Goal: Transaction & Acquisition: Purchase product/service

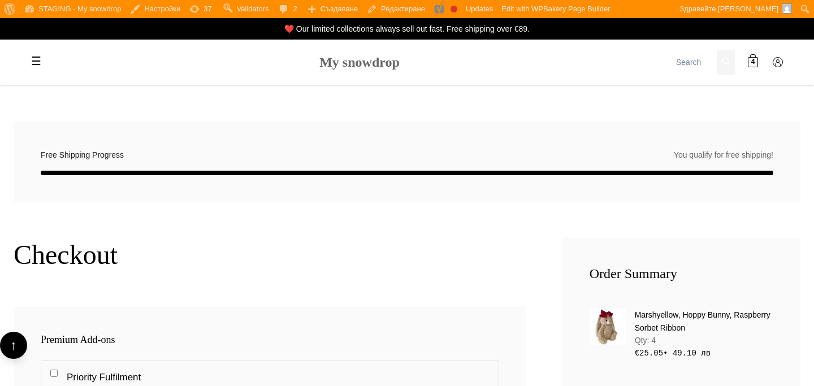
scroll to position [1218, 0]
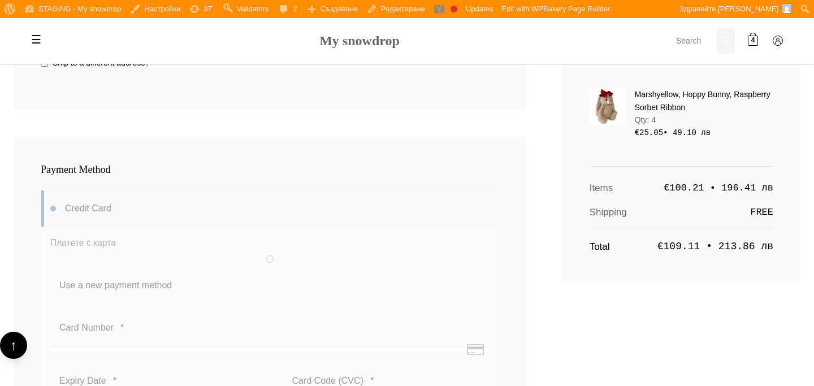
click at [360, 37] on link "My snowdrop" at bounding box center [359, 40] width 80 height 15
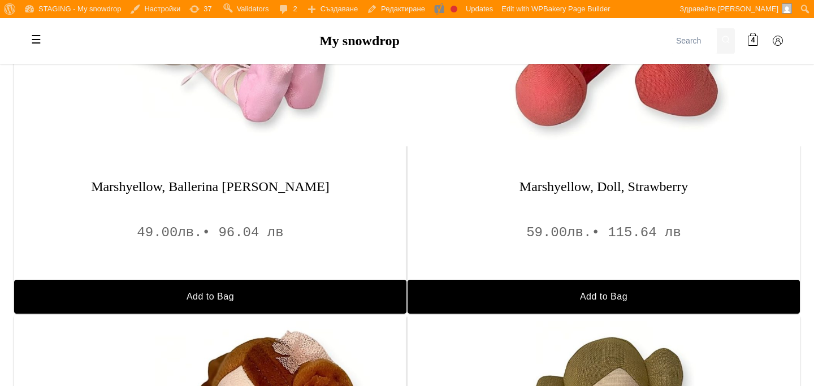
scroll to position [1021, 0]
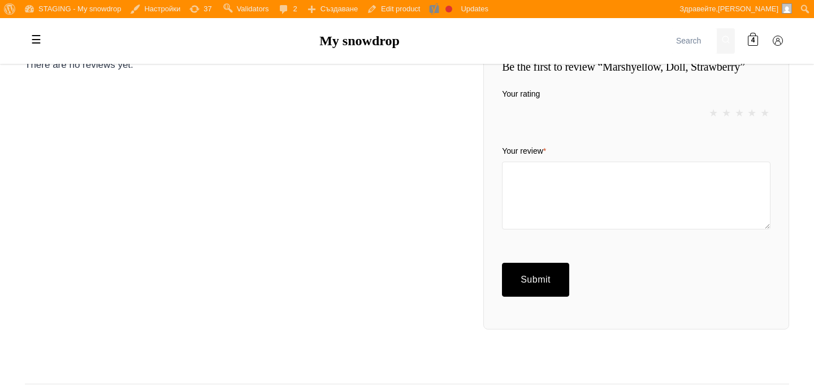
scroll to position [1262, 0]
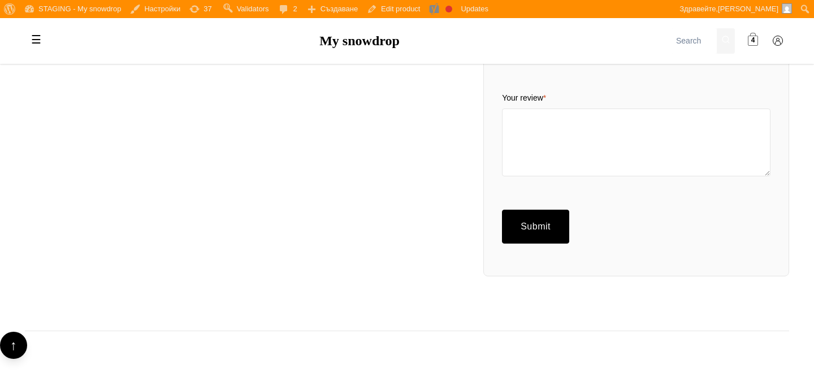
click at [754, 41] on span "4" at bounding box center [753, 41] width 4 height 11
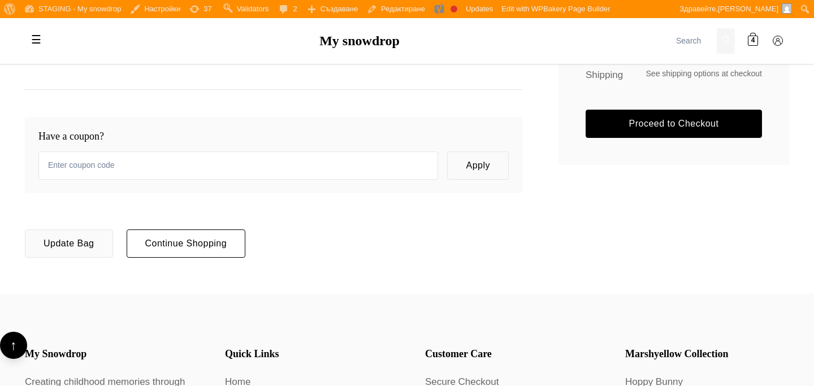
scroll to position [308, 0]
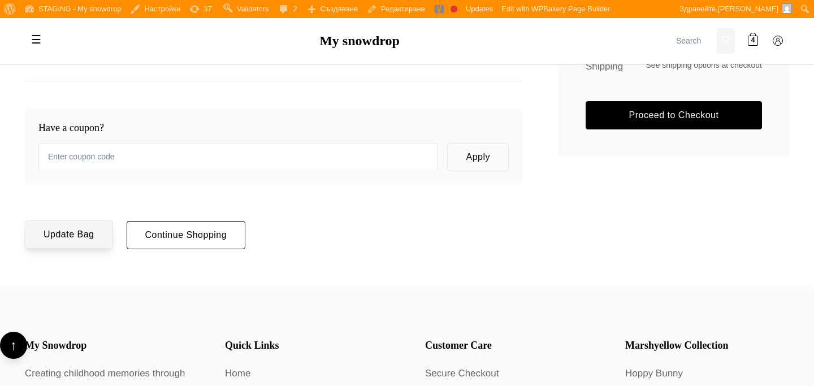
click at [88, 238] on button "Update Bag" at bounding box center [69, 234] width 88 height 28
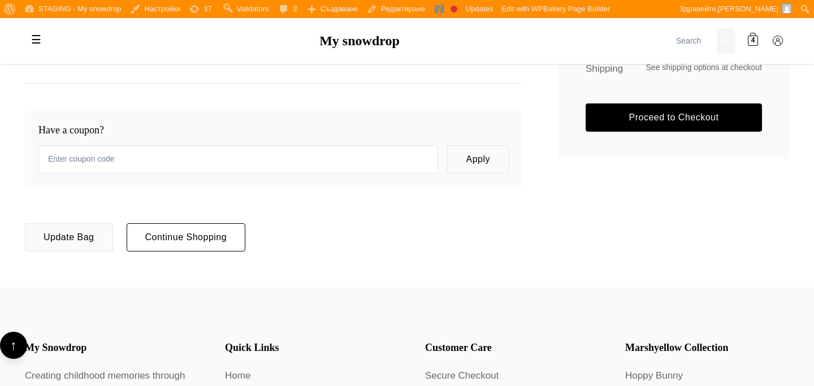
scroll to position [252, 0]
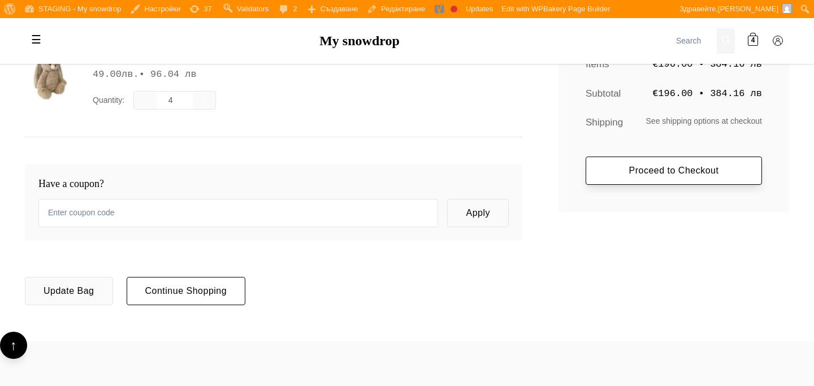
click at [637, 172] on link "Proceed to Checkout" at bounding box center [673, 170] width 176 height 28
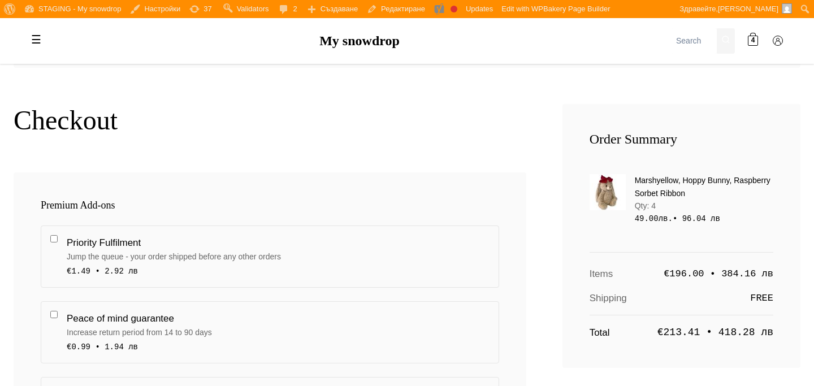
scroll to position [134, 0]
click at [749, 42] on span at bounding box center [752, 41] width 10 height 10
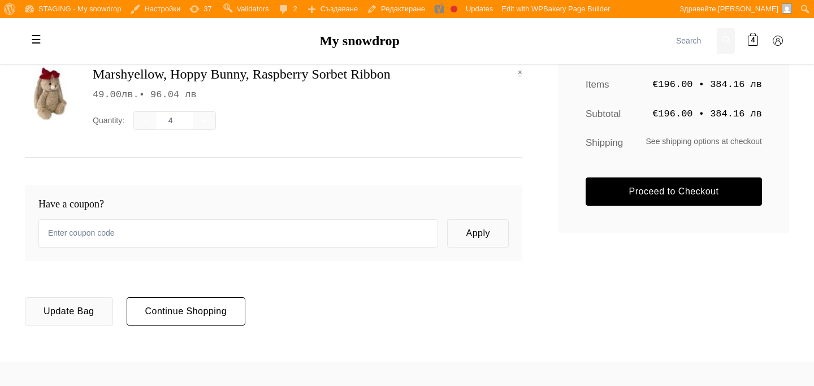
scroll to position [373, 0]
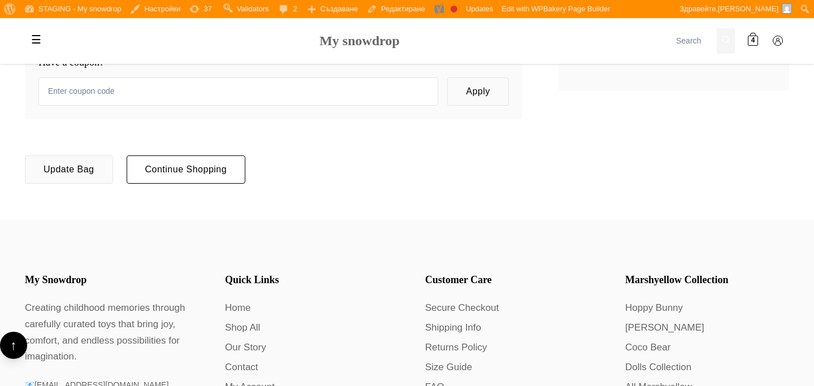
click at [333, 41] on link "My snowdrop" at bounding box center [359, 40] width 80 height 15
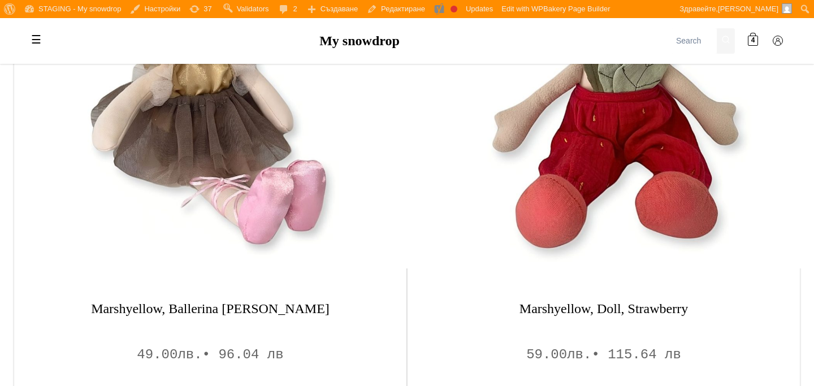
scroll to position [1107, 0]
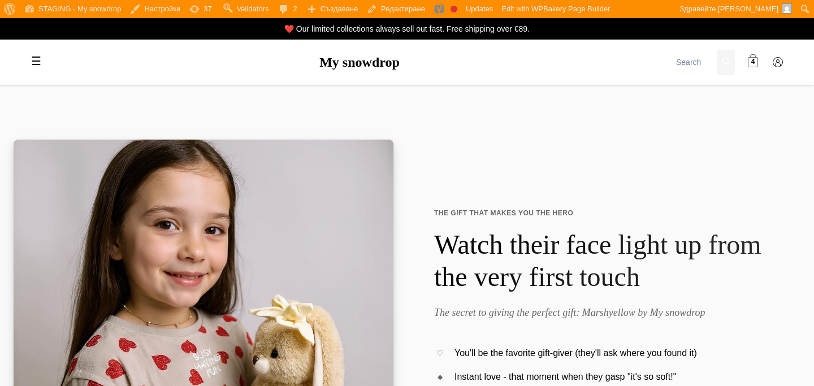
scroll to position [1107, 0]
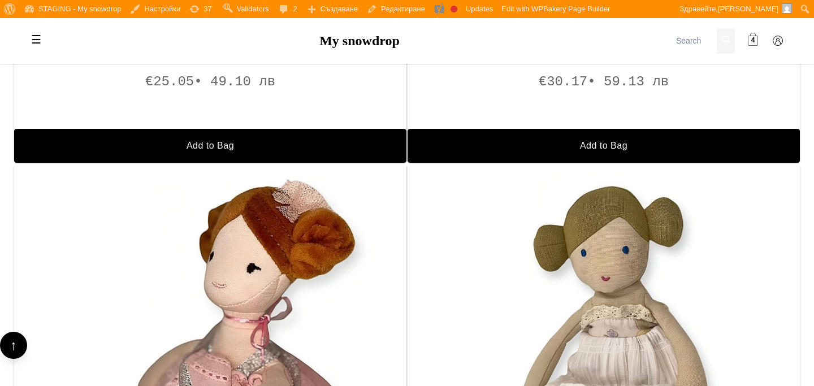
click at [751, 45] on span "4" at bounding box center [753, 41] width 4 height 11
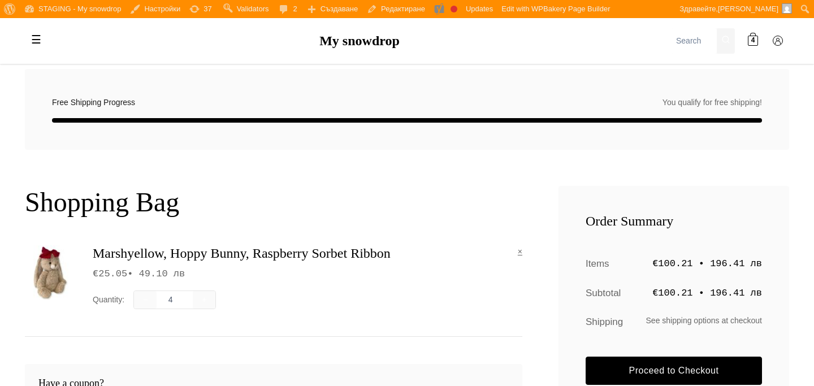
scroll to position [55, 0]
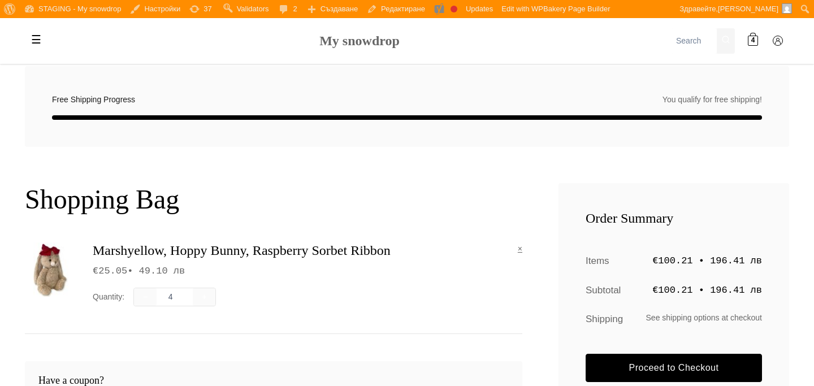
click at [378, 44] on link "My snowdrop" at bounding box center [359, 40] width 80 height 15
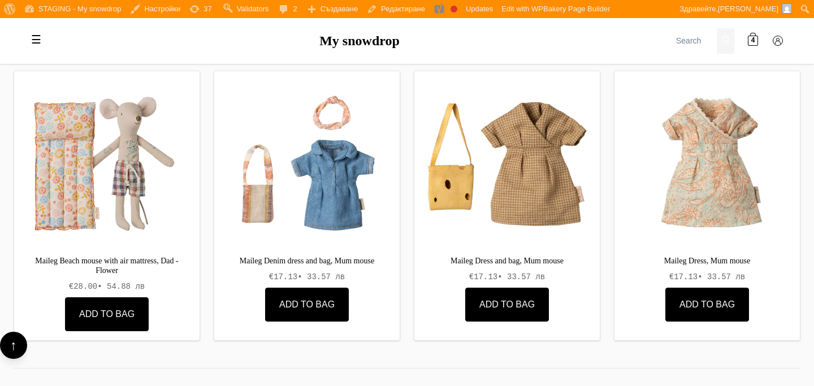
scroll to position [2317, 0]
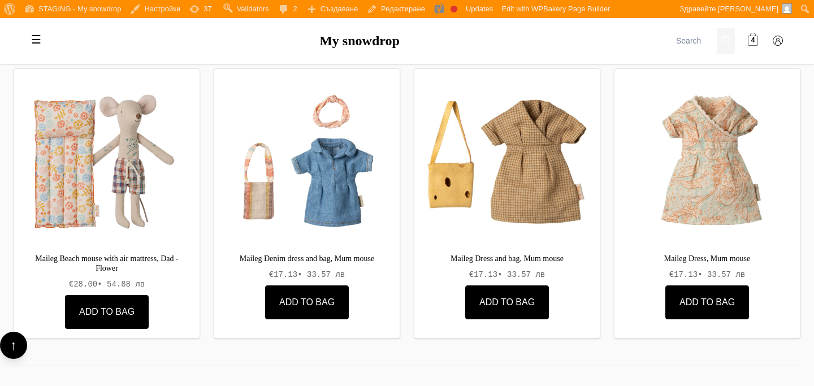
click at [757, 42] on span at bounding box center [752, 41] width 10 height 10
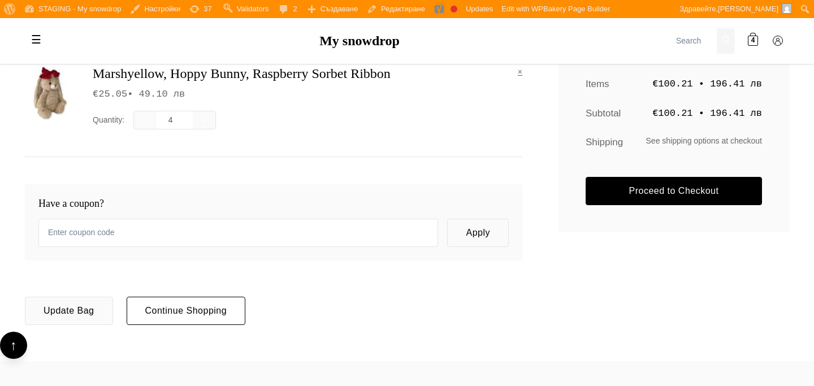
scroll to position [234, 0]
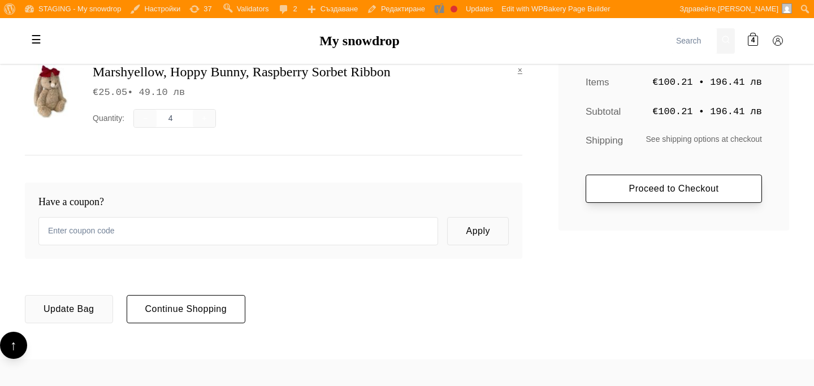
click at [601, 188] on link "Proceed to Checkout" at bounding box center [673, 189] width 176 height 28
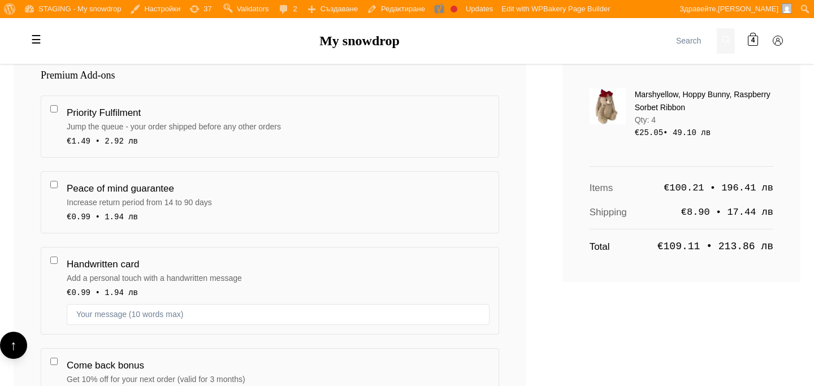
scroll to position [265, 0]
click at [56, 109] on input "Priority Fulfilment Jump the queue - your order shipped before any other orders…" at bounding box center [53, 108] width 7 height 7
checkbox input "true"
click at [60, 190] on label "Peace of mind guarantee Increase return period from 14 to 90 days €0.99 • 1.94 …" at bounding box center [270, 202] width 458 height 62
click at [58, 188] on input "Peace of mind guarantee Increase return period from 14 to 90 days €0.99 • 1.94 …" at bounding box center [53, 183] width 7 height 7
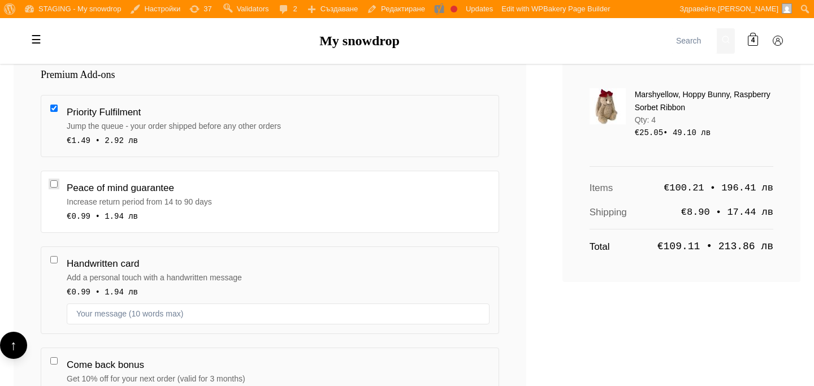
checkbox input "true"
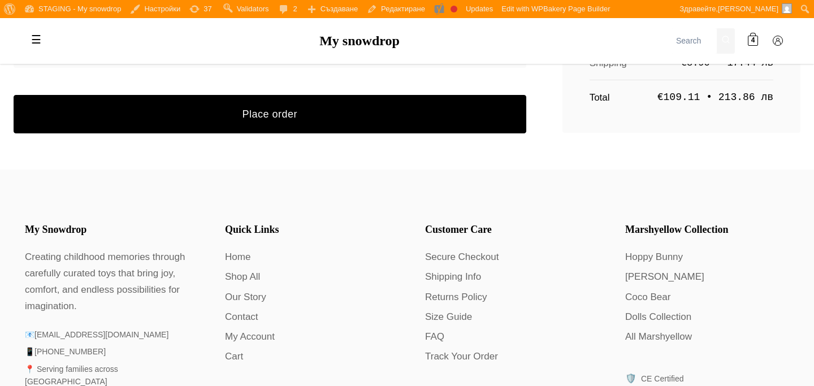
scroll to position [1756, 0]
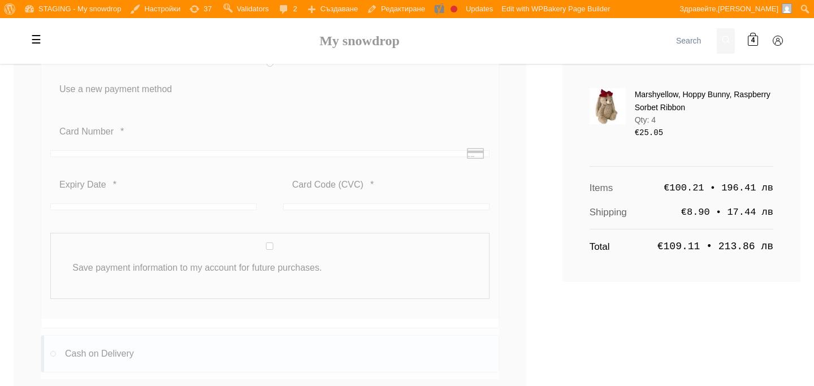
scroll to position [1256, 0]
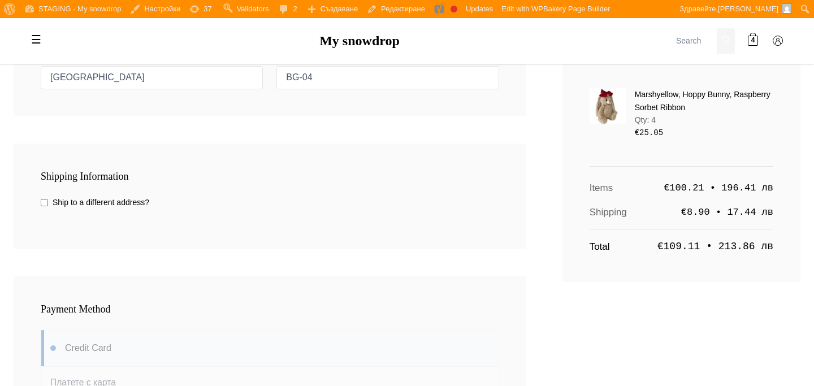
scroll to position [1140, 0]
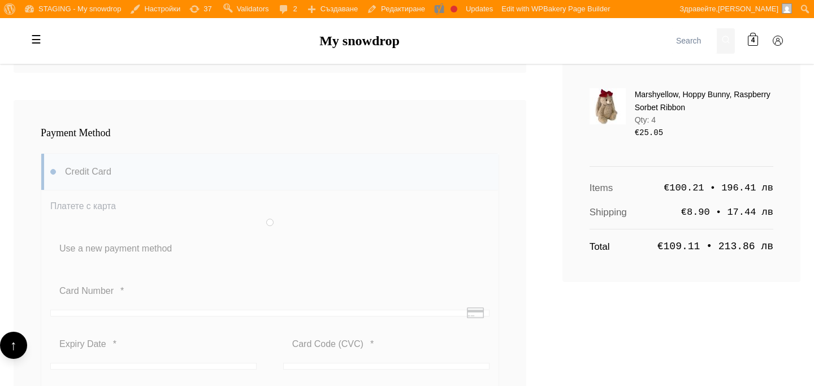
scroll to position [1242, 0]
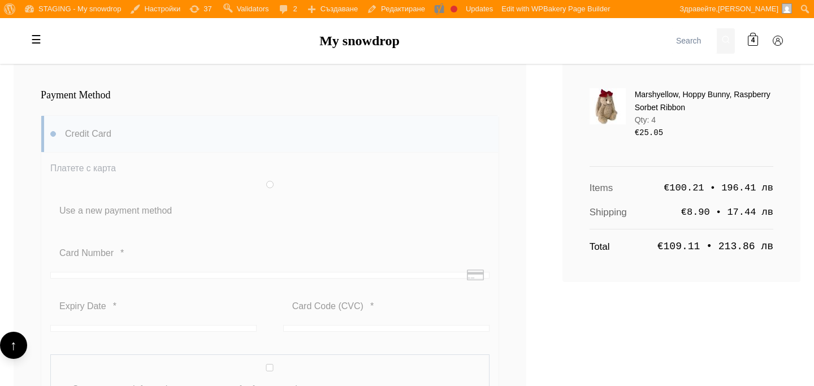
click at [252, 146] on div at bounding box center [270, 307] width 458 height 385
click at [252, 180] on div at bounding box center [270, 307] width 458 height 385
click at [252, 207] on div at bounding box center [270, 307] width 458 height 385
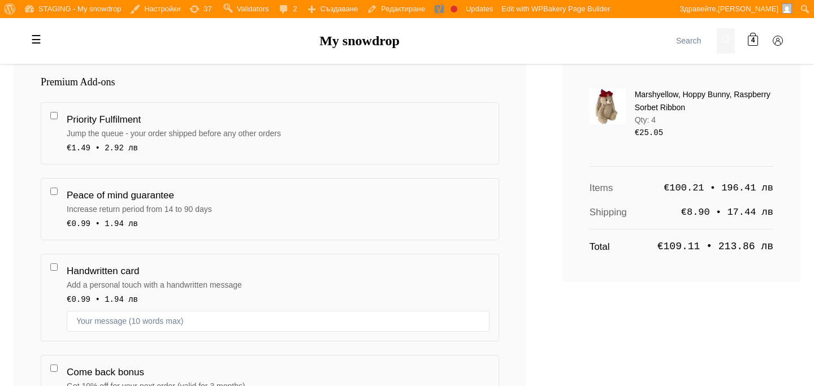
scroll to position [0, 0]
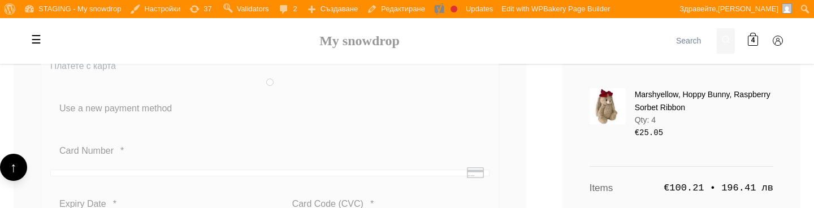
scroll to position [1347, 0]
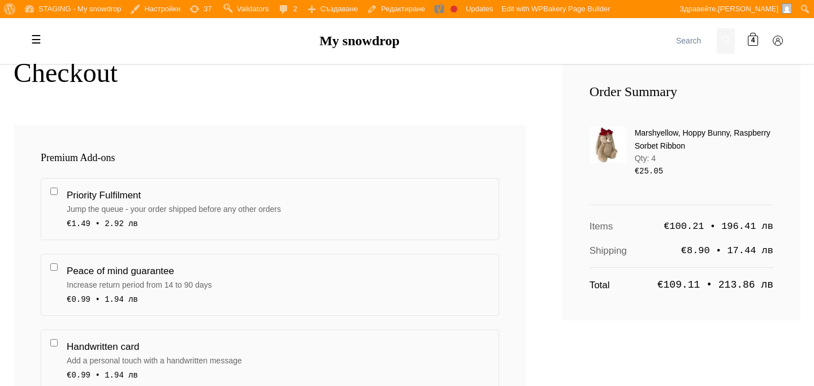
scroll to position [202, 0]
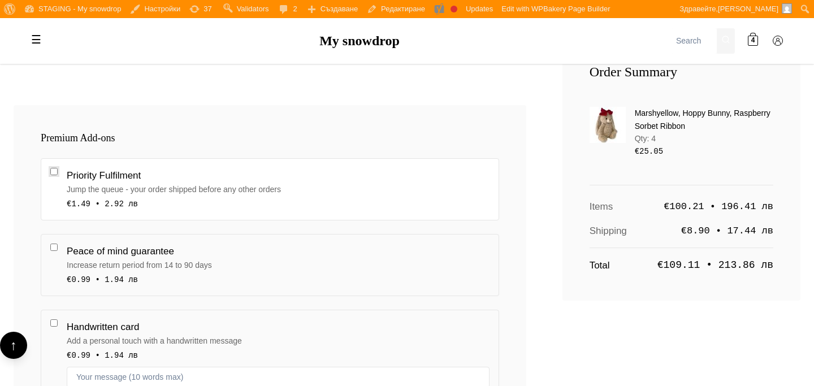
click at [55, 171] on input "Priority Fulfilment Jump the queue - your order shipped before any other orders…" at bounding box center [53, 171] width 7 height 7
checkbox input "true"
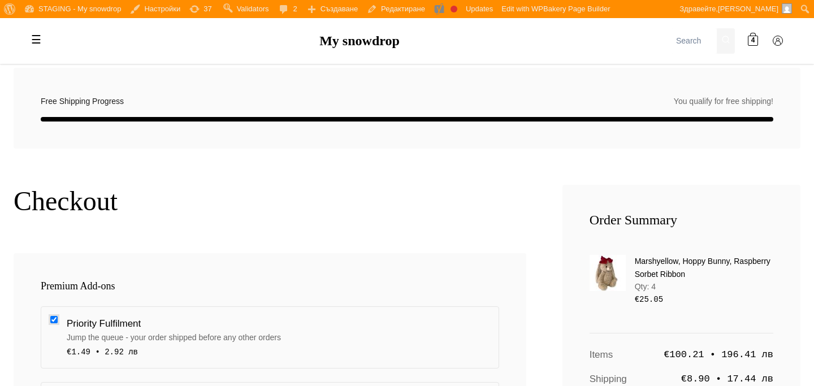
scroll to position [0, 0]
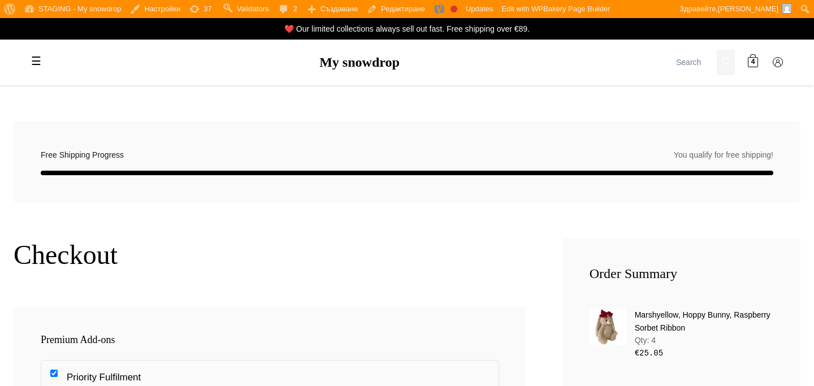
click at [347, 44] on div "☰ My snowdrop 🎁 GIFTS Gift Voucher Gifts for babies / Newborns Gifts for baby s…" at bounding box center [406, 63] width 791 height 46
click at [347, 59] on link "My snowdrop" at bounding box center [359, 62] width 80 height 15
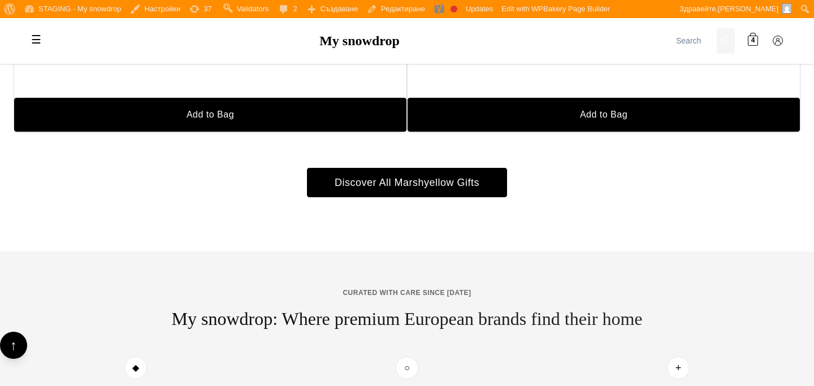
scroll to position [1593, 0]
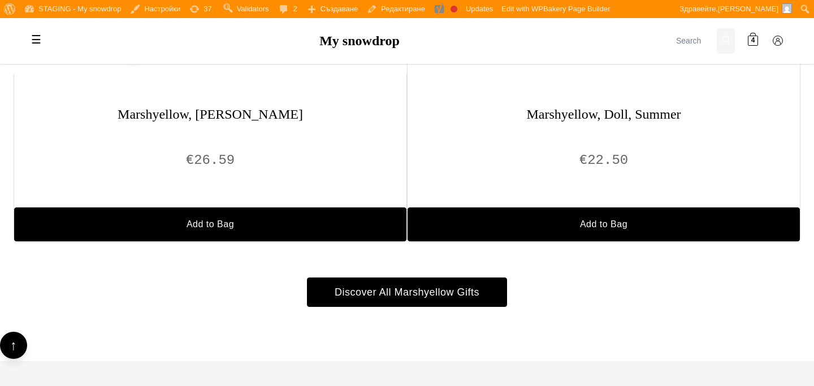
click at [344, 138] on div "Marshyellow, [PERSON_NAME] € 26.59 Add to Bag" at bounding box center [210, 173] width 392 height 135
click at [286, 110] on h3 "Marshyellow, [PERSON_NAME]" at bounding box center [210, 114] width 392 height 16
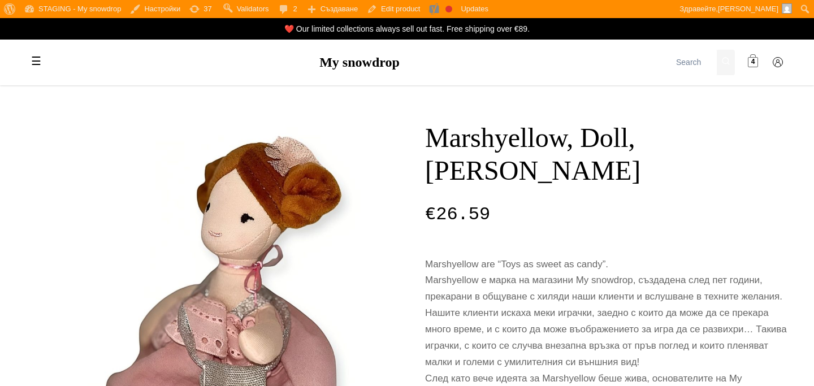
click at [751, 58] on span "4" at bounding box center [753, 62] width 4 height 11
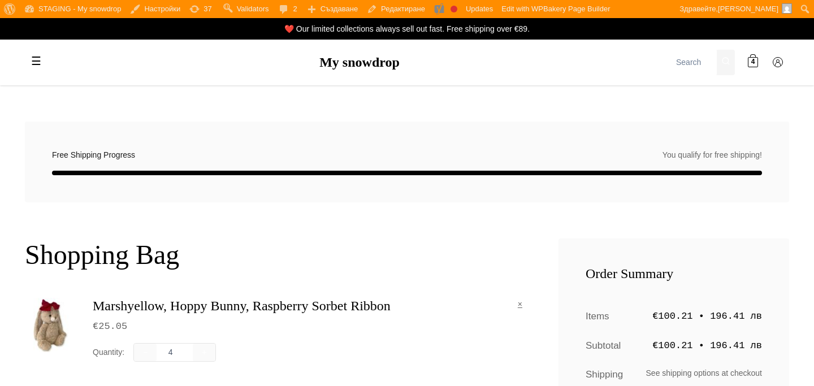
scroll to position [140, 0]
